Goal: Book appointment/travel/reservation

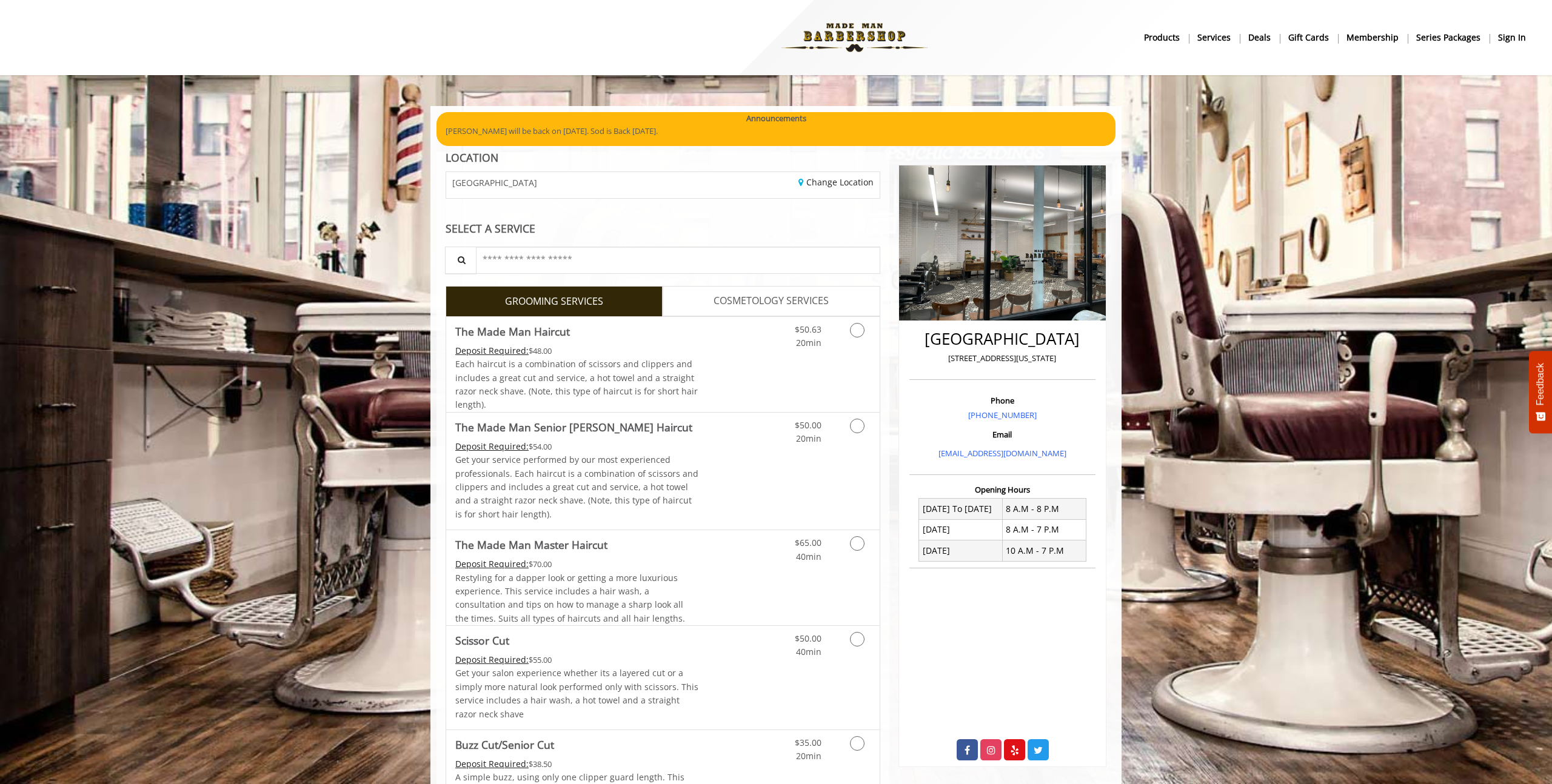
click at [1520, 41] on b "sign in" at bounding box center [1512, 37] width 28 height 13
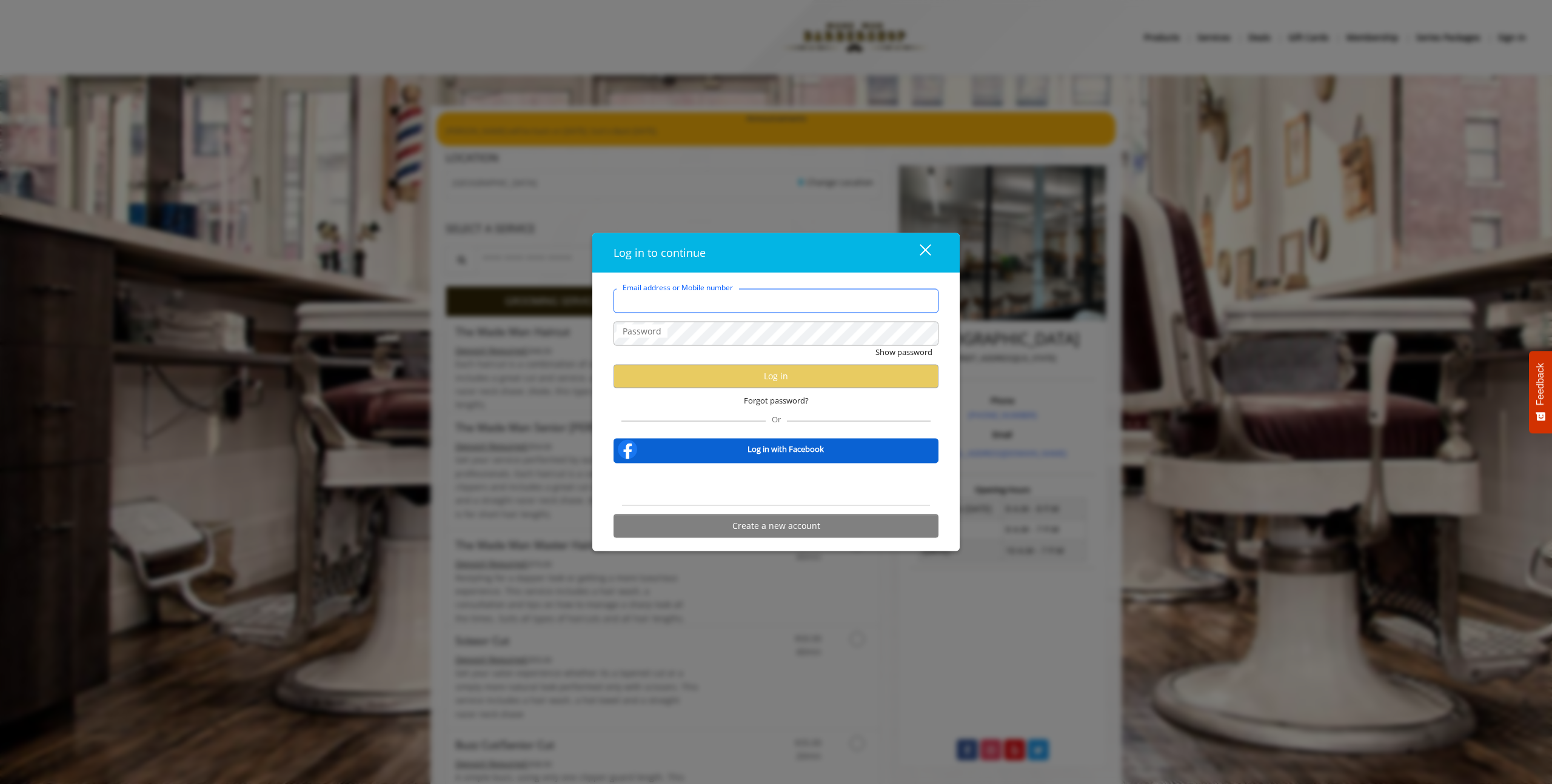
type input "**********"
click at [875, 346] on button "Show password" at bounding box center [903, 352] width 57 height 13
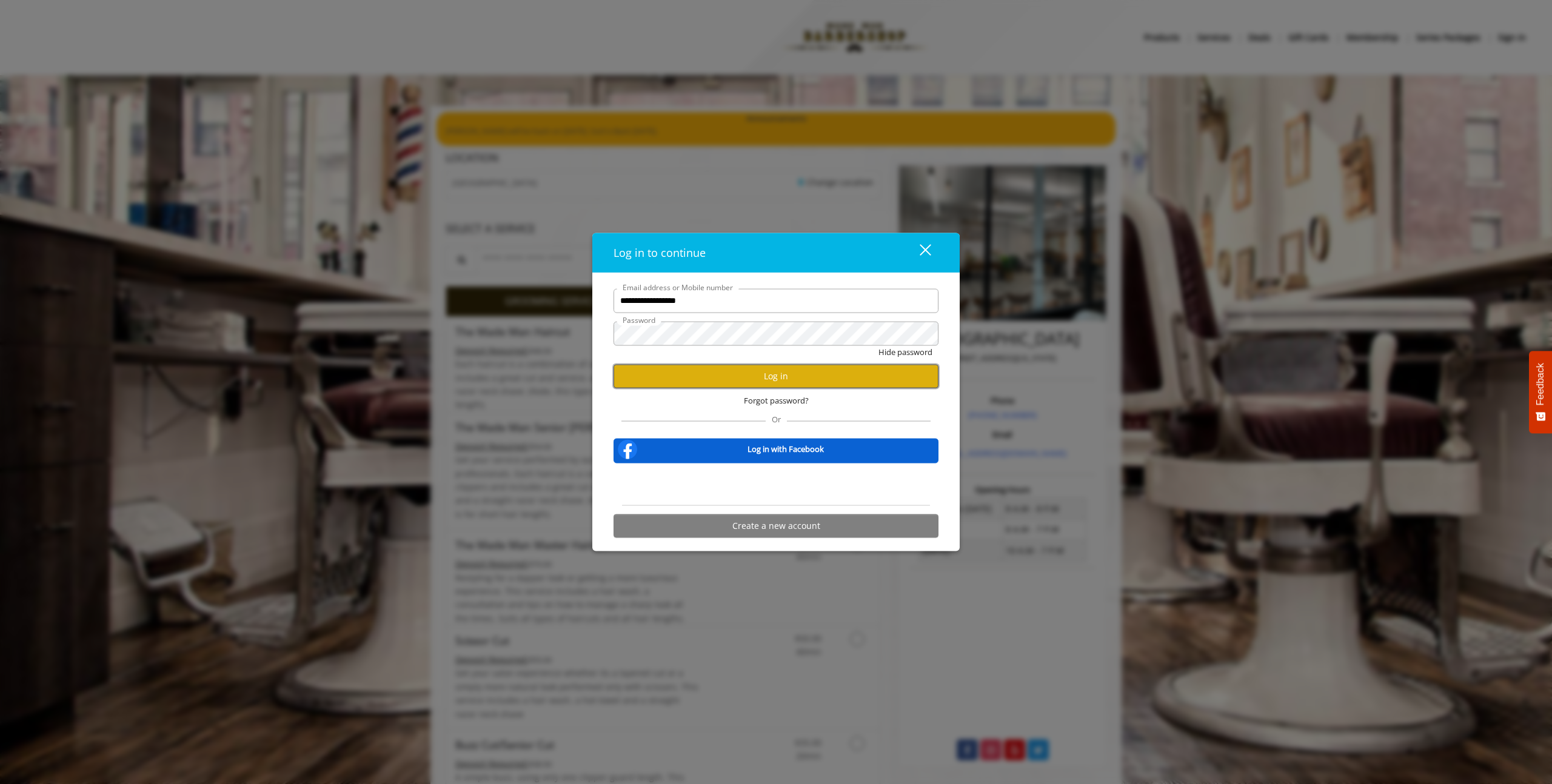
click at [721, 383] on button "Log in" at bounding box center [776, 376] width 325 height 24
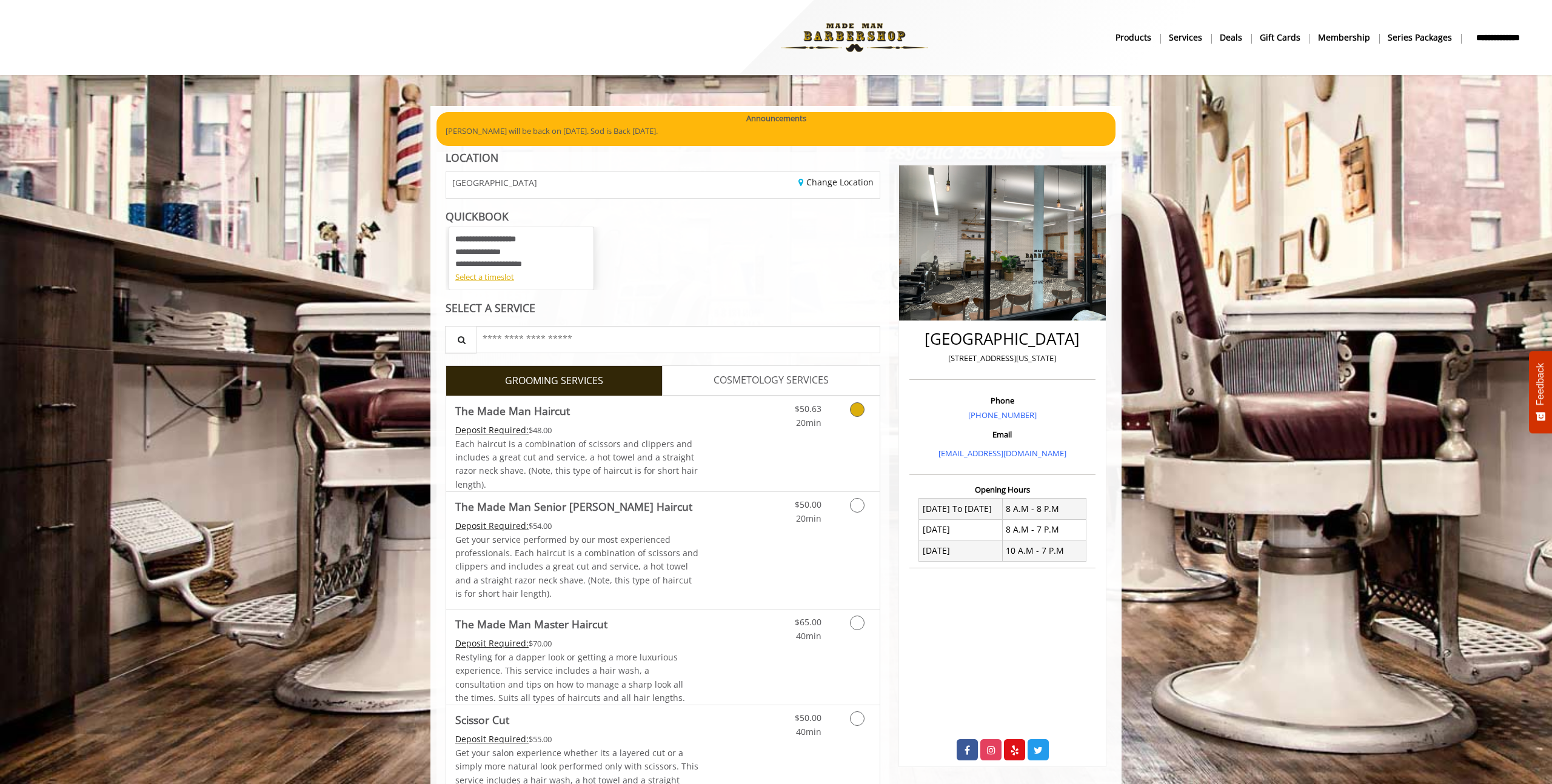
click at [790, 424] on link "$50.63 20min" at bounding box center [796, 413] width 50 height 33
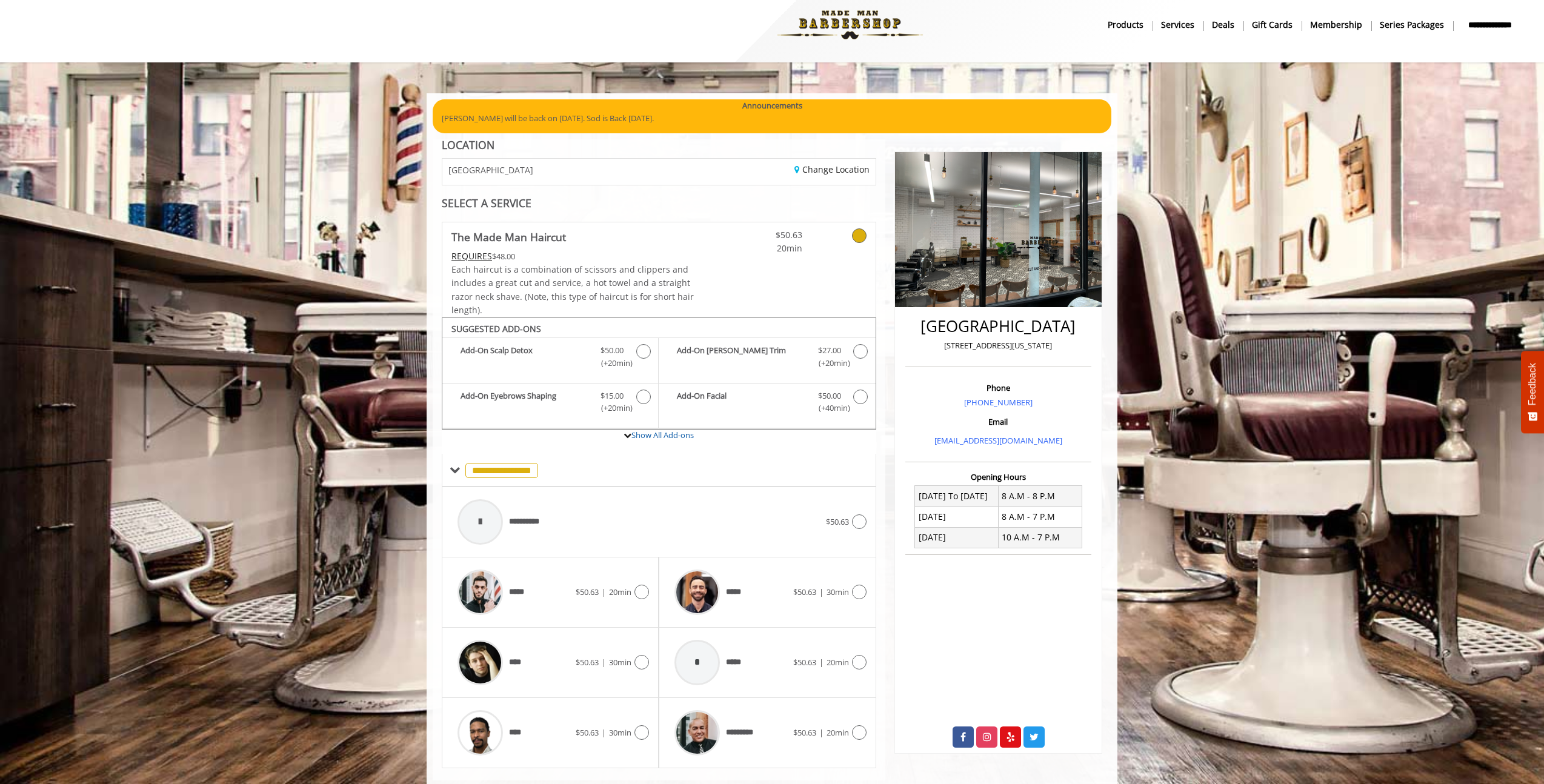
scroll to position [40, 0]
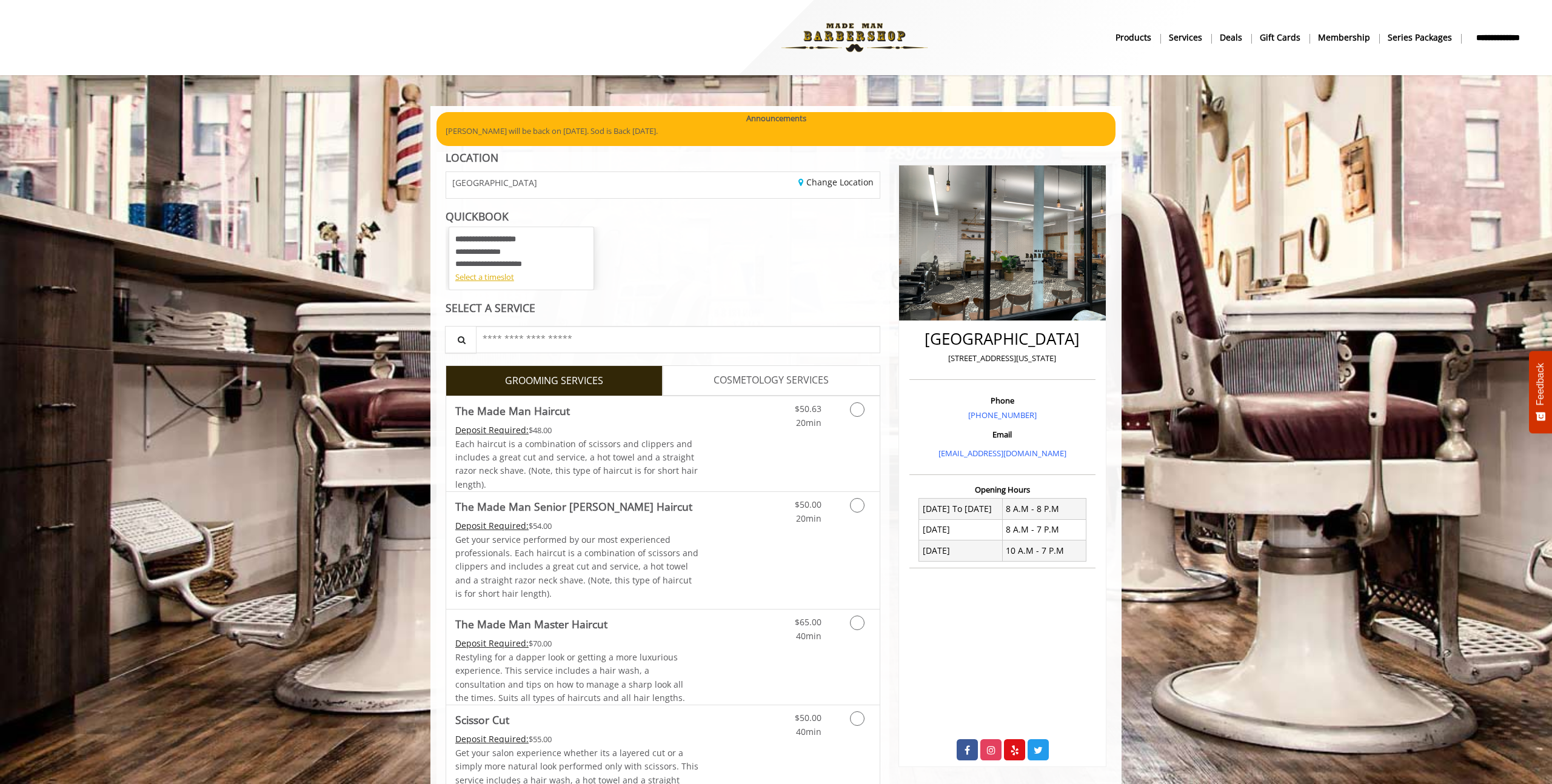
click at [519, 253] on div "**********" at bounding box center [521, 252] width 133 height 38
click at [479, 280] on div "Select a timeslot" at bounding box center [521, 277] width 133 height 13
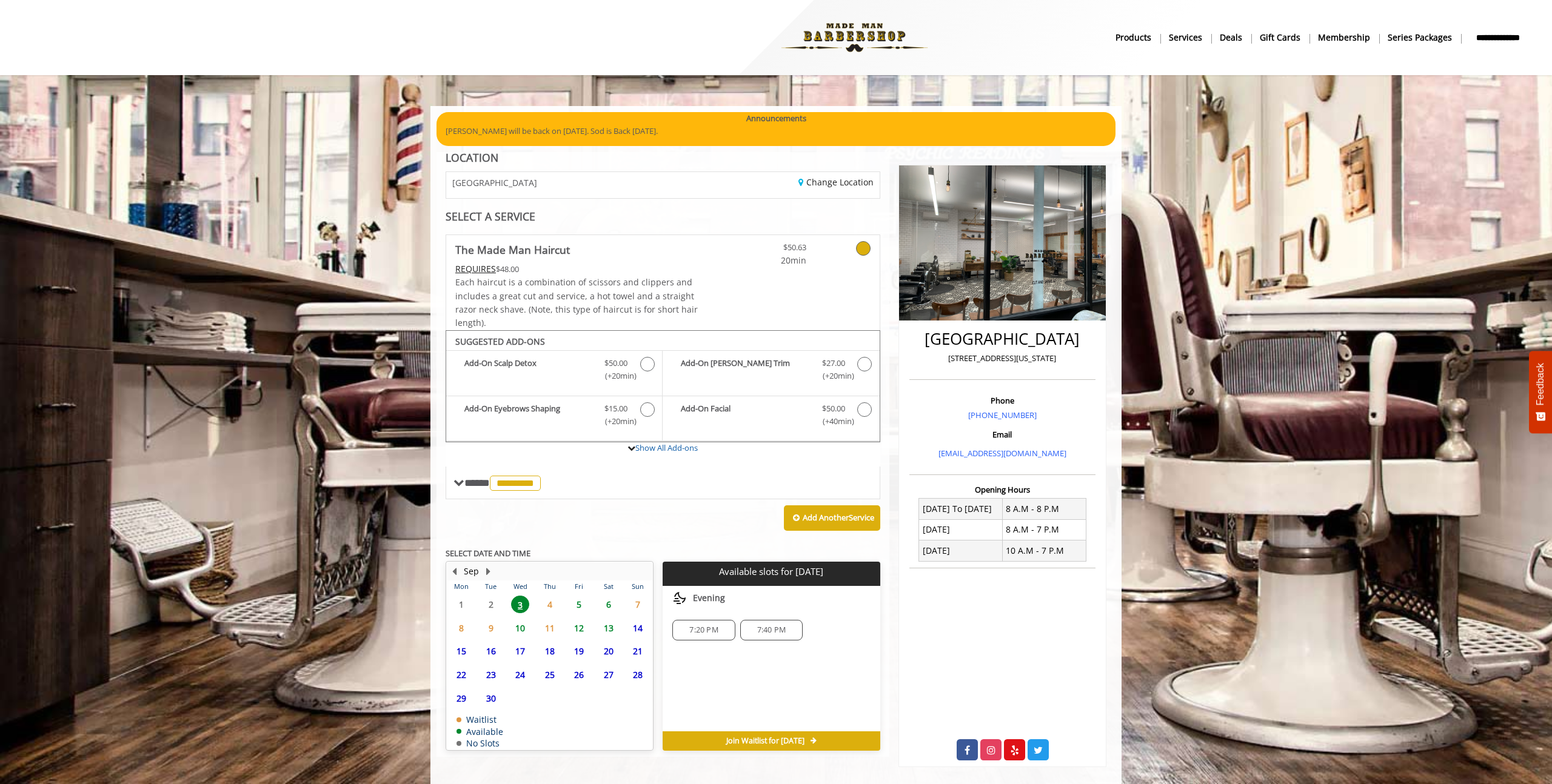
scroll to position [13, 0]
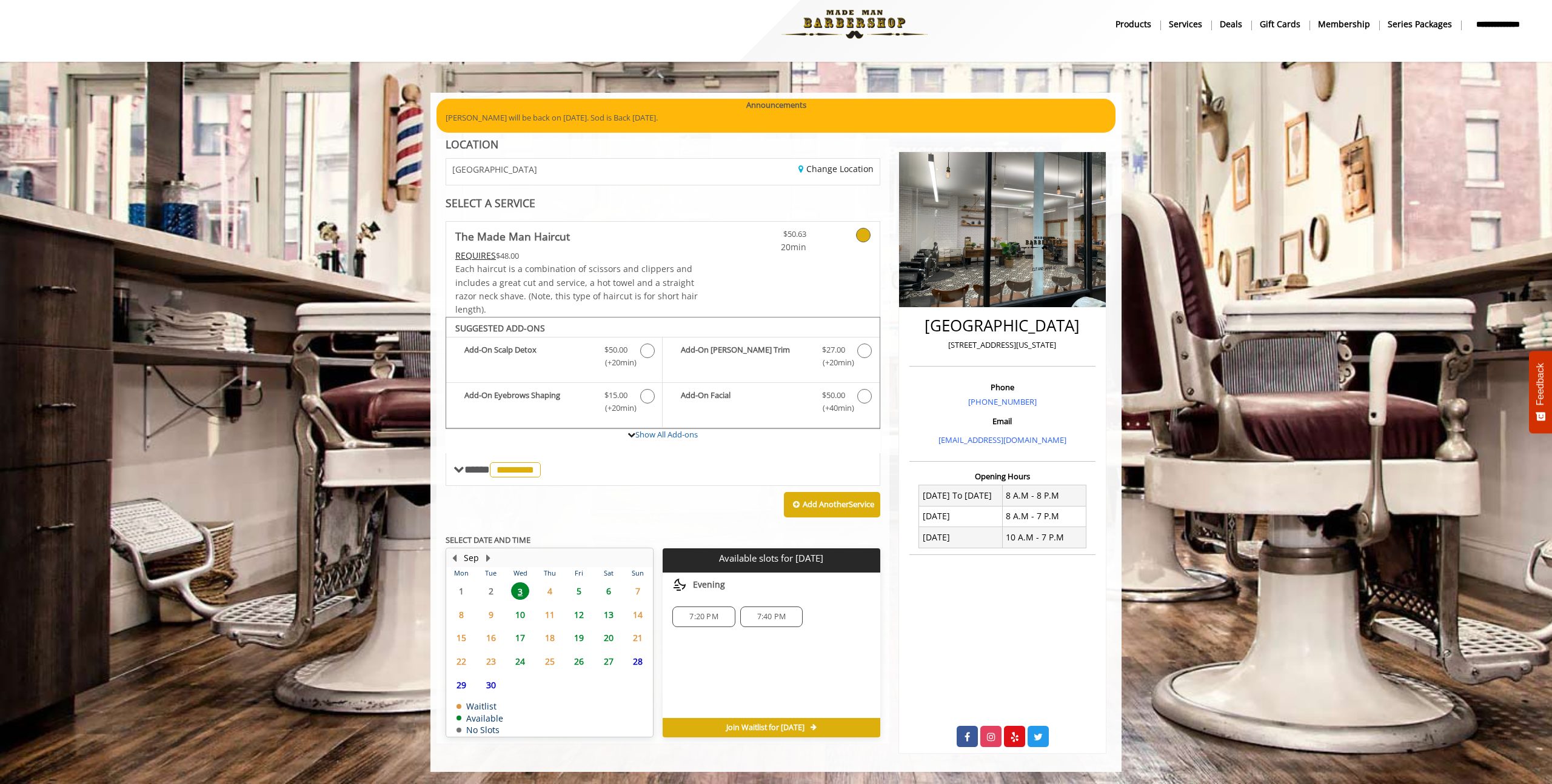
click at [627, 507] on div "Add Another Service" at bounding box center [663, 505] width 435 height 38
click at [549, 595] on span "4" at bounding box center [550, 590] width 19 height 18
click at [573, 589] on span "5" at bounding box center [579, 590] width 19 height 18
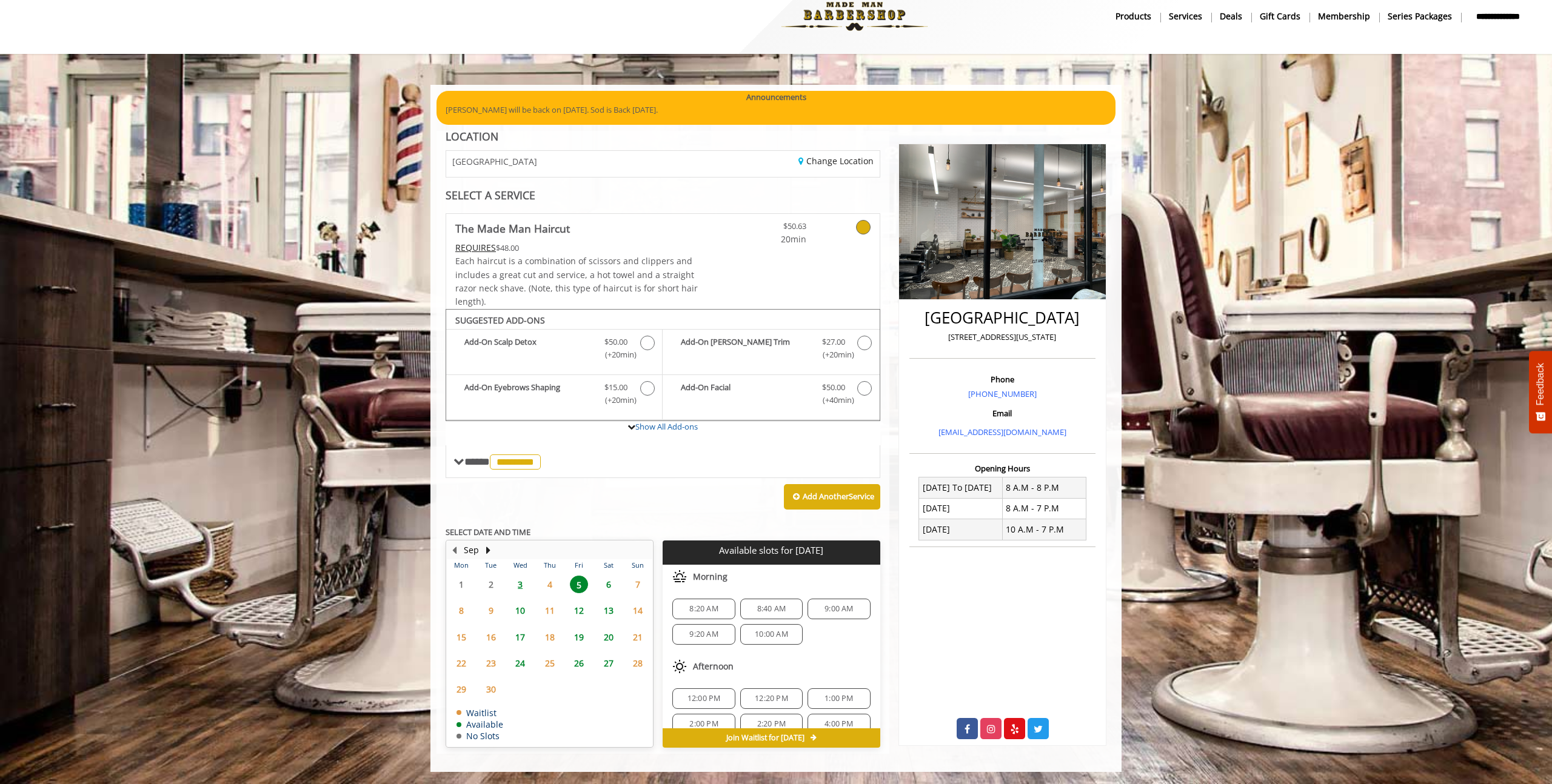
click at [637, 479] on div "Add Another Service" at bounding box center [663, 497] width 435 height 38
